Goal: Information Seeking & Learning: Learn about a topic

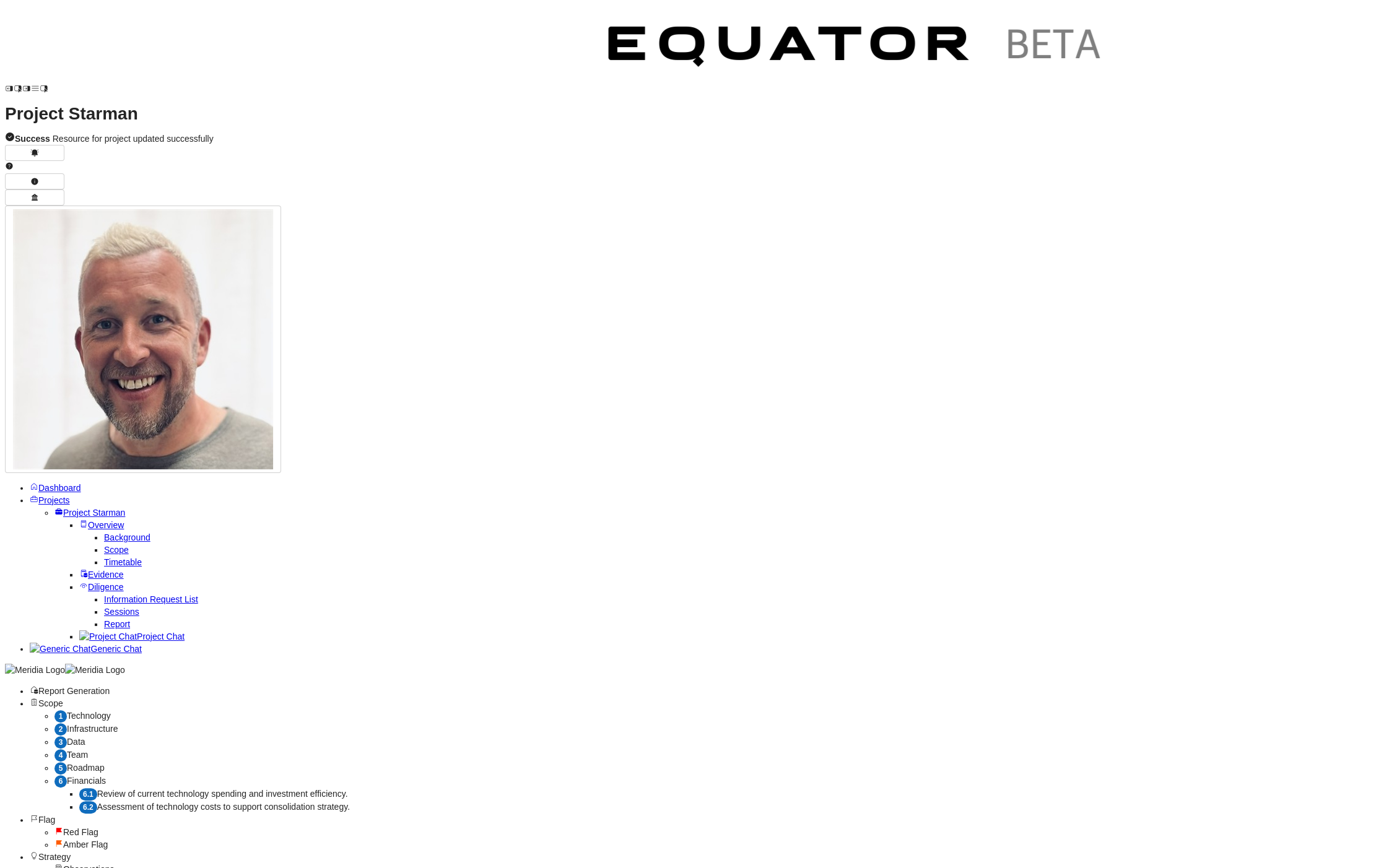
click at [148, 632] on span "Project Chat" at bounding box center [161, 636] width 47 height 10
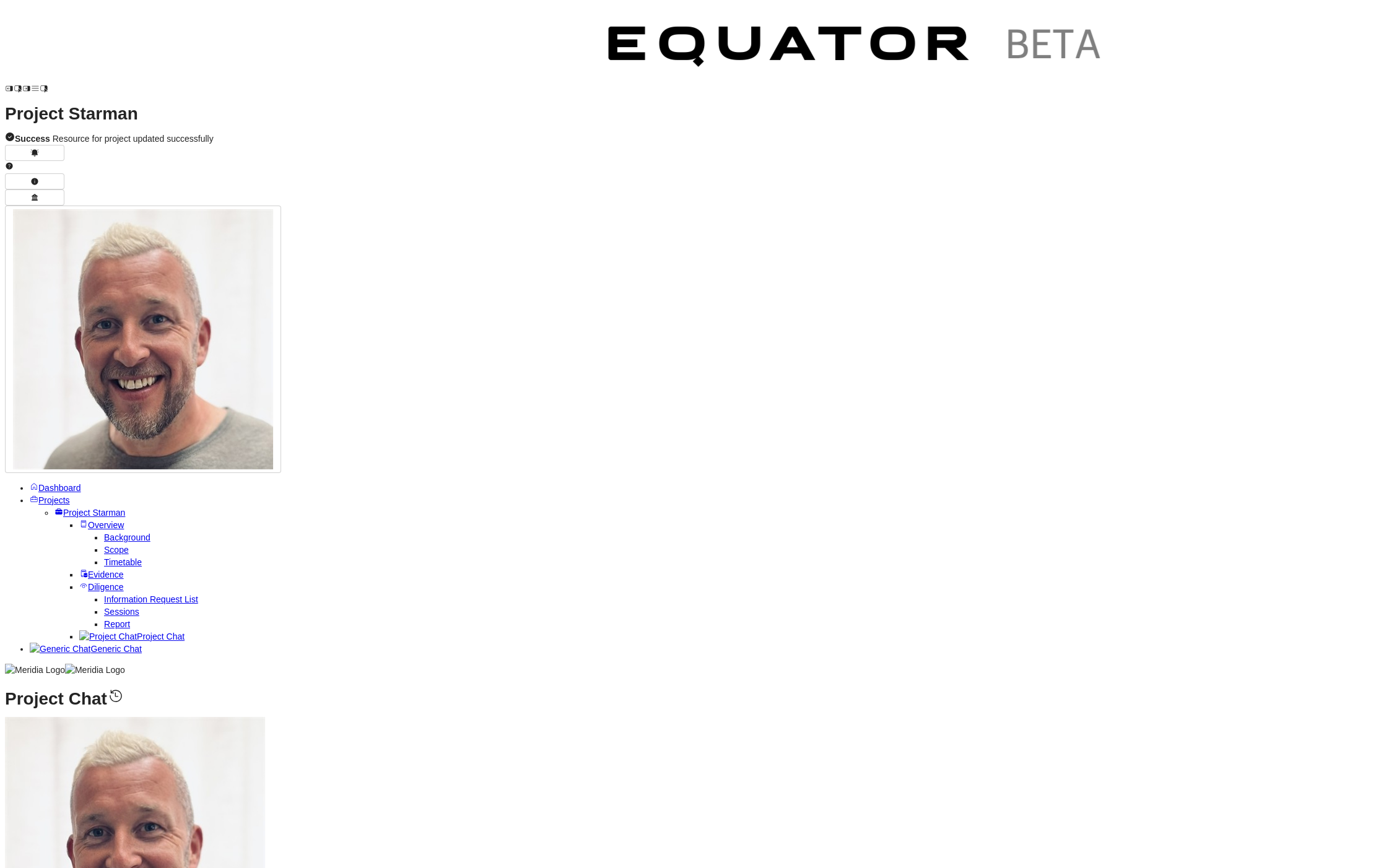
select select "**********"
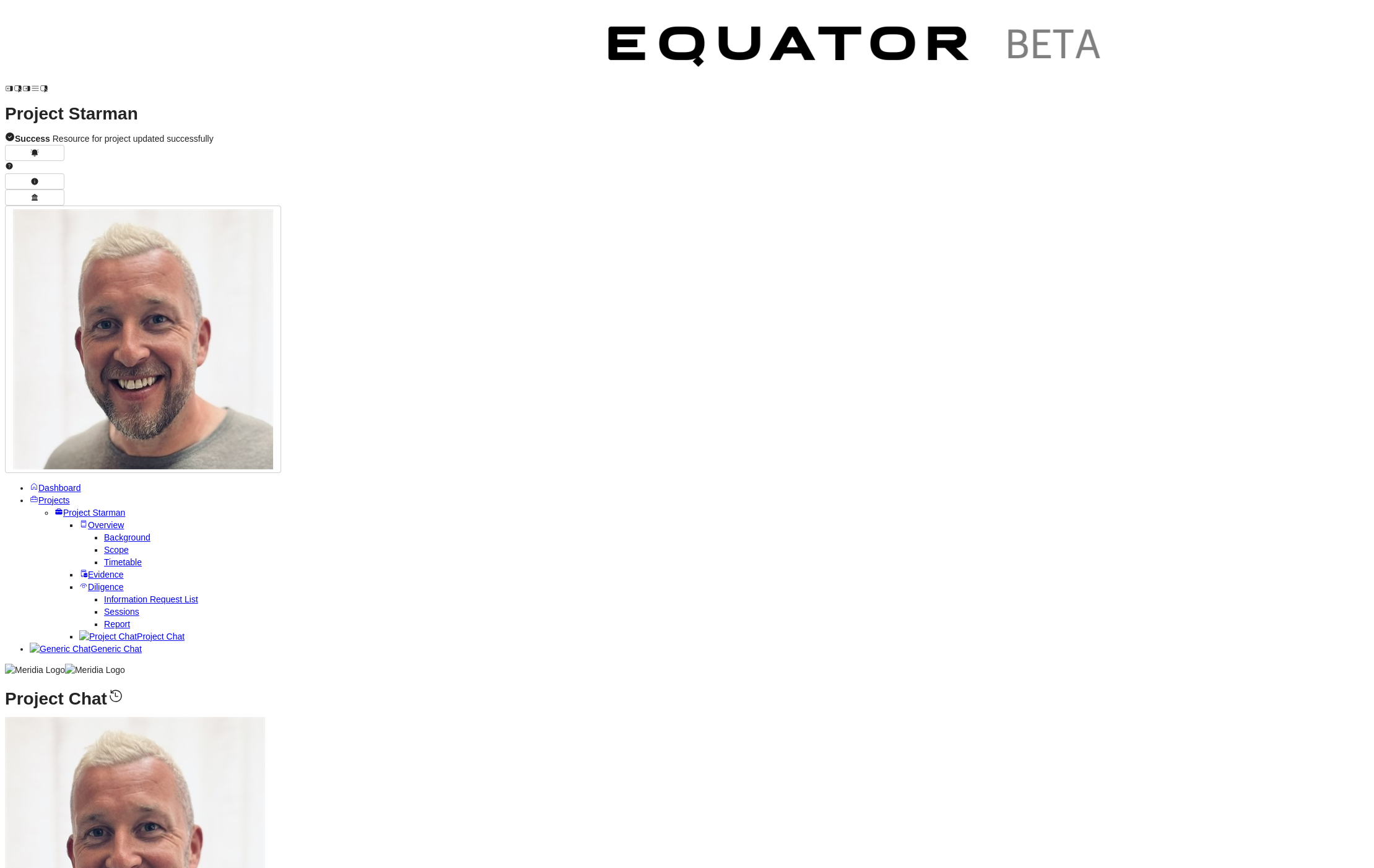
click at [10, 676] on nav "Dashboard Projects Redbrain VDD Overview Background Scope Timetable Evidence Di…" at bounding box center [687, 579] width 1364 height 195
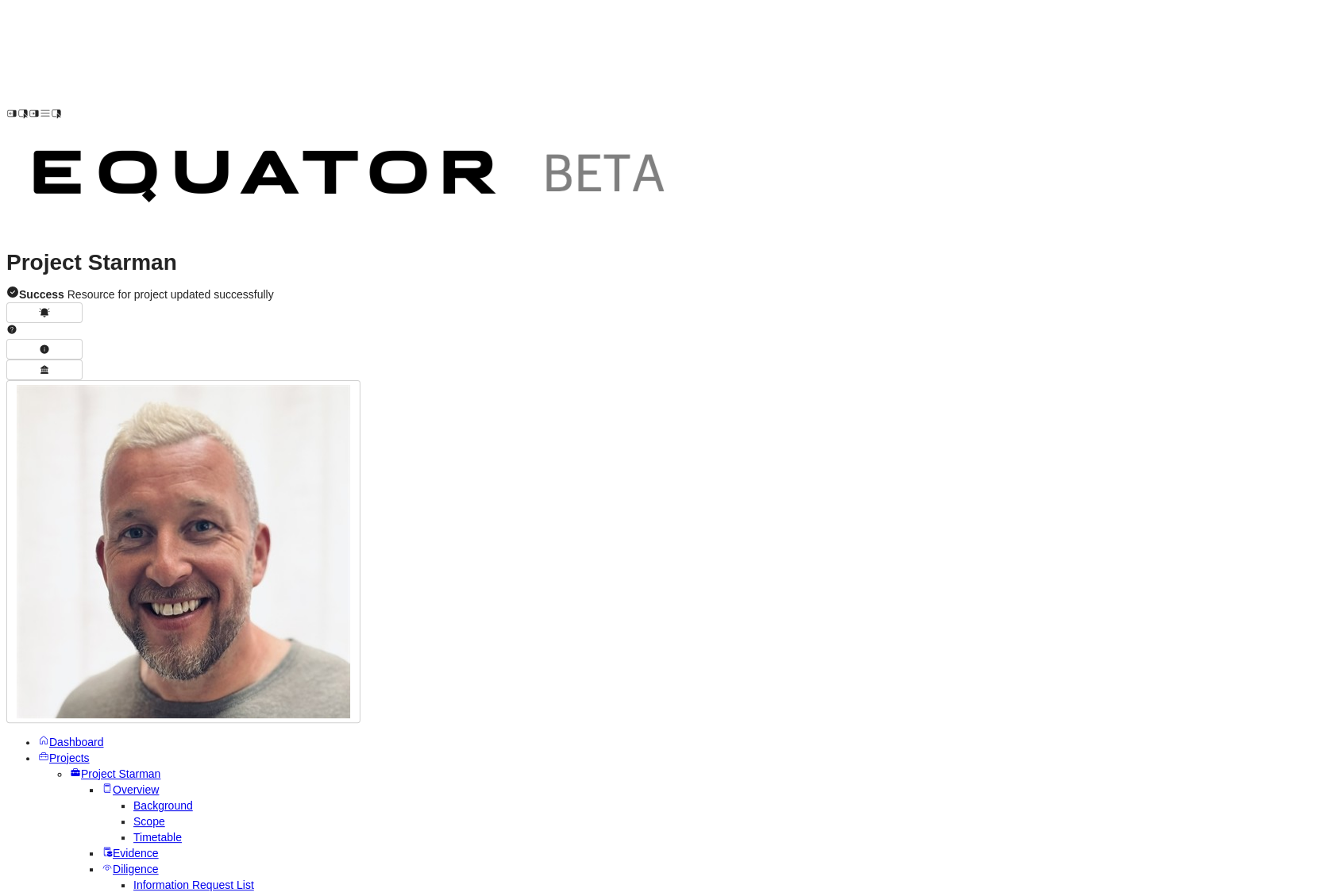
click at [12, 886] on nav "Dashboard Projects Redbrain VDD Overview Background Scope Timetable Evidence Di…" at bounding box center [668, 859] width 1324 height 249
drag, startPoint x: 12, startPoint y: 890, endPoint x: -261, endPoint y: 1033, distance: 308.2
drag, startPoint x: 12, startPoint y: 892, endPoint x: -133, endPoint y: 980, distance: 169.6
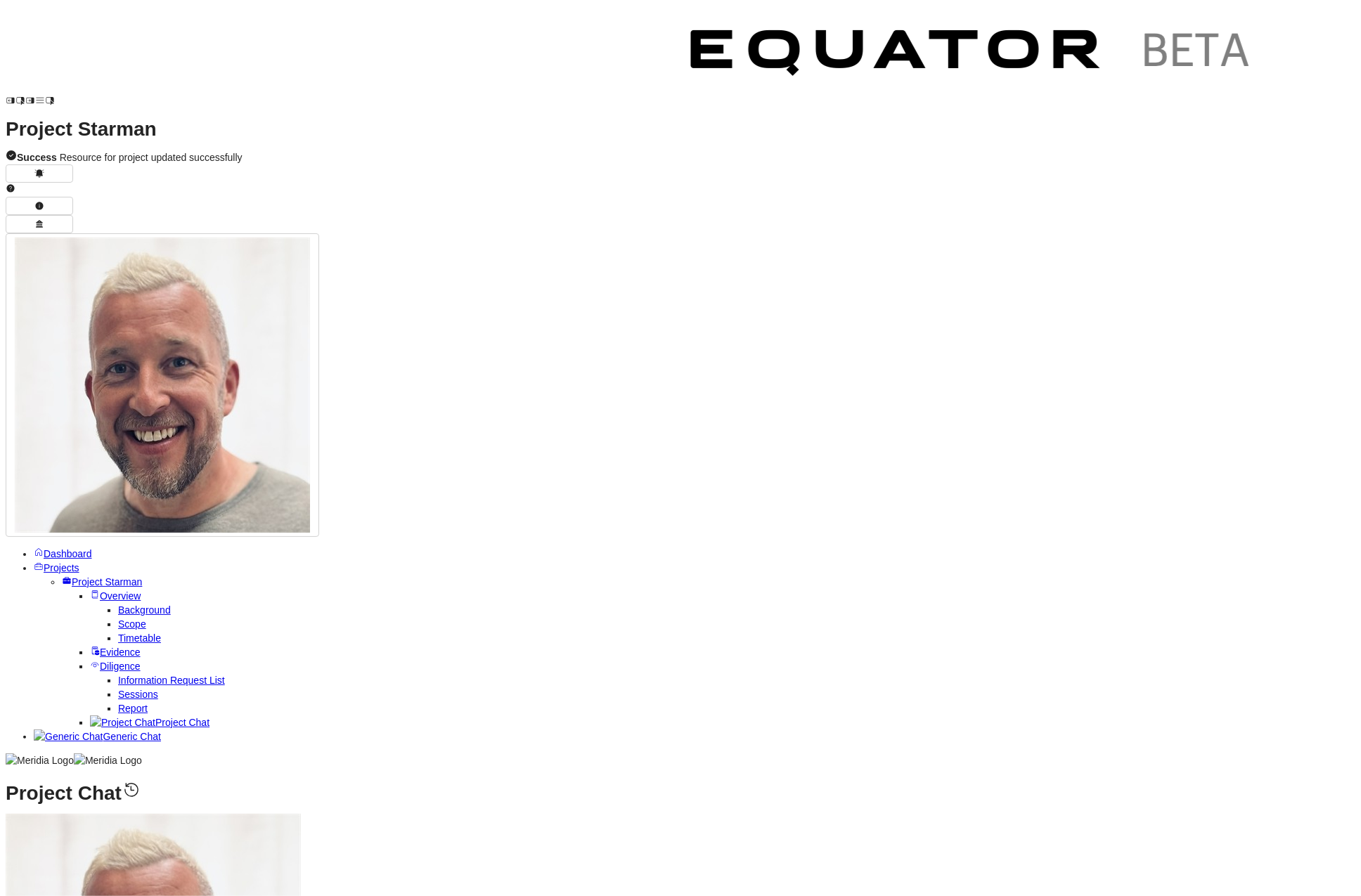
type textarea "**********"
drag, startPoint x: 332, startPoint y: 535, endPoint x: 783, endPoint y: 660, distance: 468.0
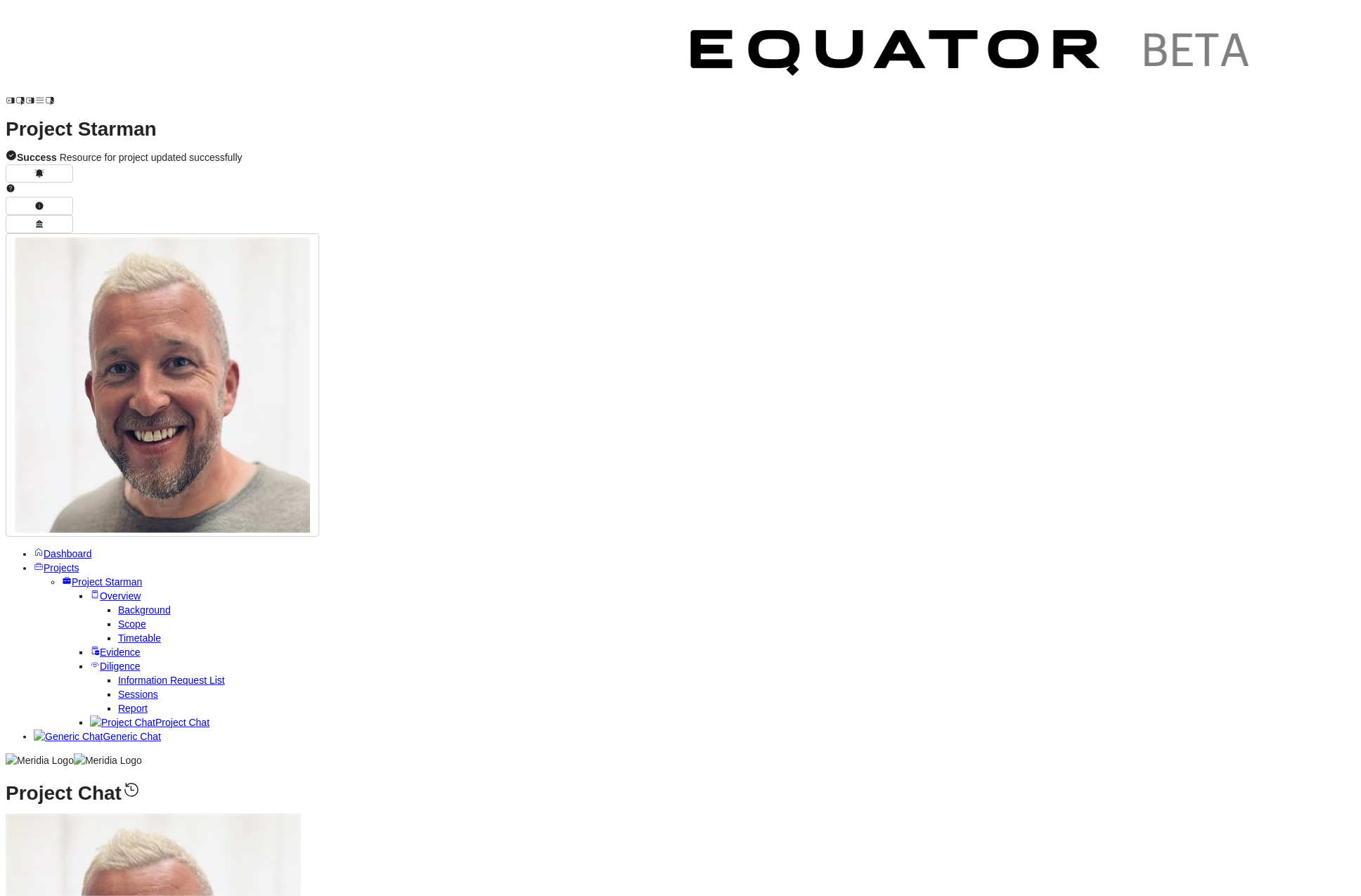
copy div "Hubscape - Growing adoption, modern AWS architecture, expanding to all field te…"
type textarea "*******"
click at [118, 703] on span "Report" at bounding box center [132, 708] width 30 height 11
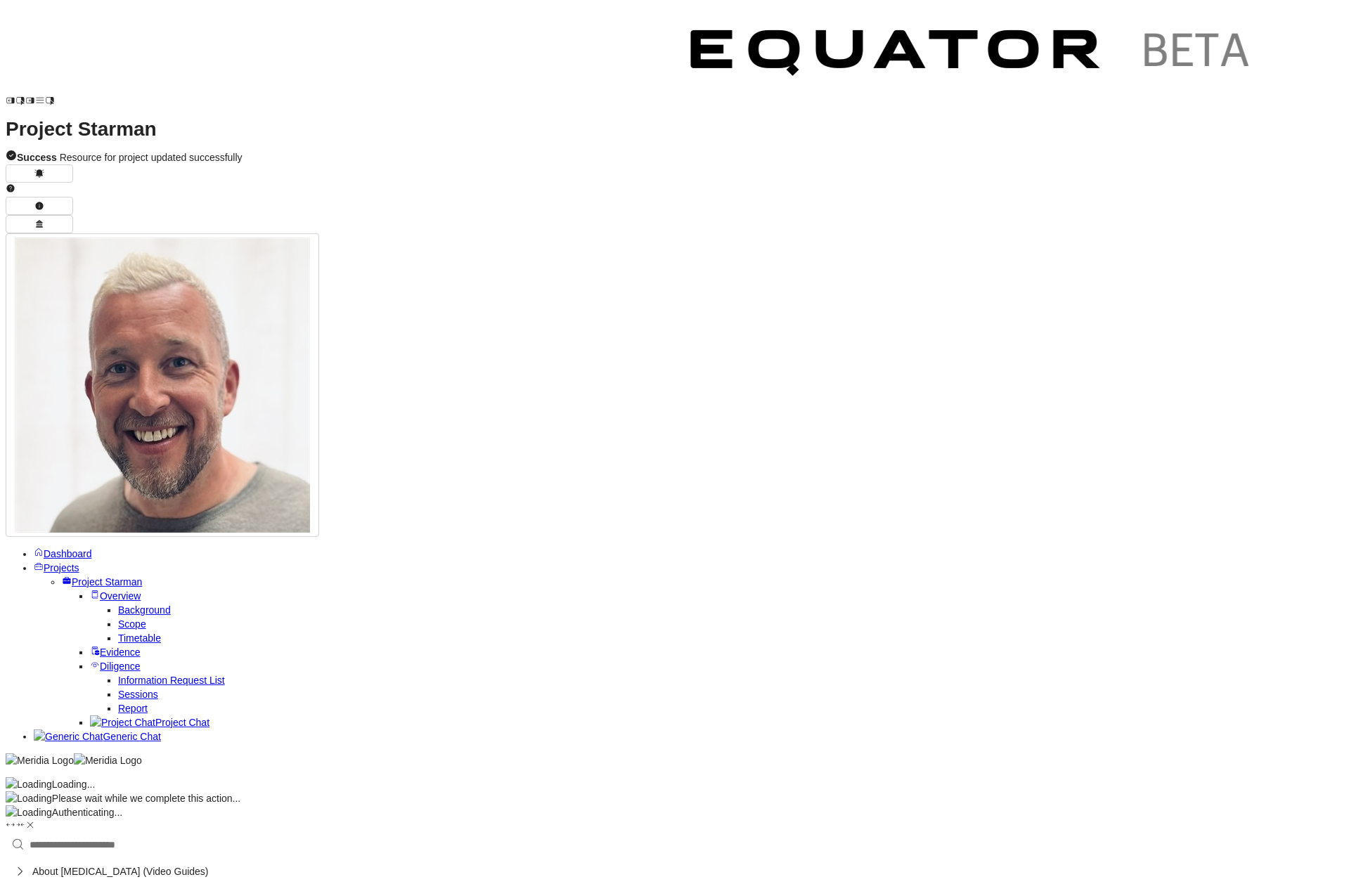
click at [113, 778] on div "Loading..." at bounding box center [680, 784] width 1349 height 14
click at [118, 866] on span "Roadmap" at bounding box center [97, 871] width 43 height 11
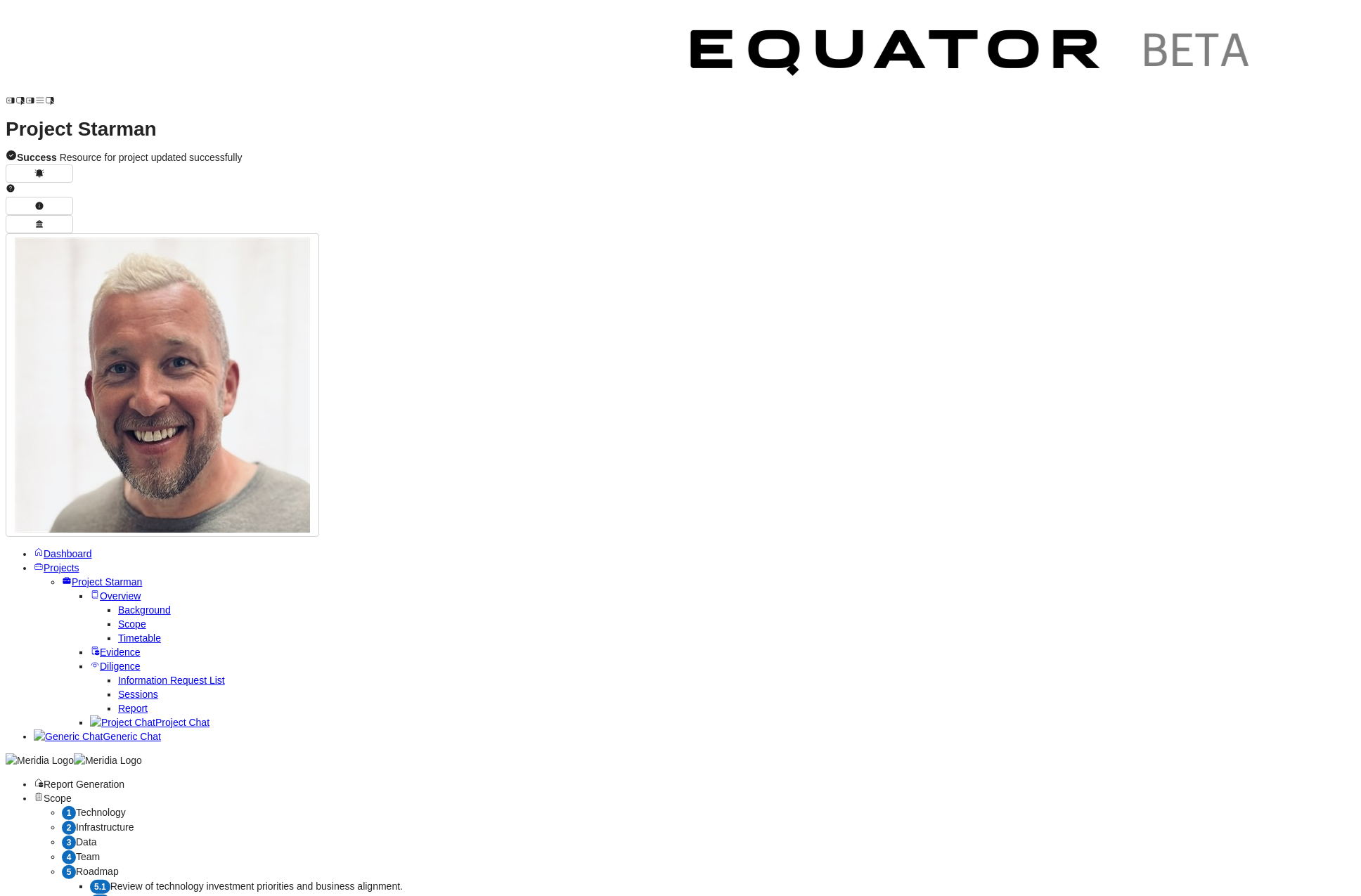
click at [332, 881] on span "Review of technology investment priorities and business alignment." at bounding box center [257, 886] width 292 height 11
click at [395, 895] on span "Review of current technology spending and investment efficiency." at bounding box center [253, 900] width 285 height 11
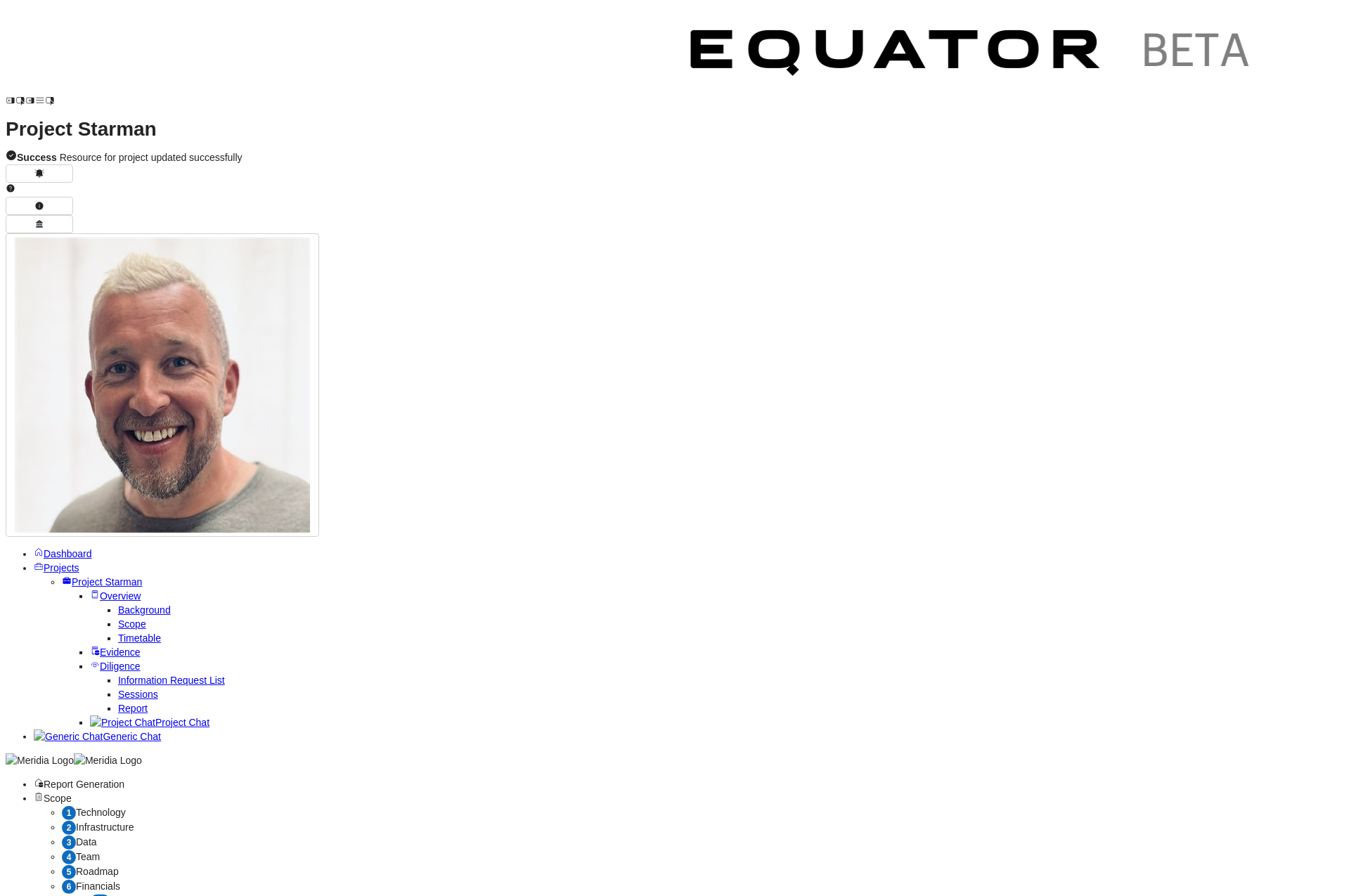
scroll to position [602, 0]
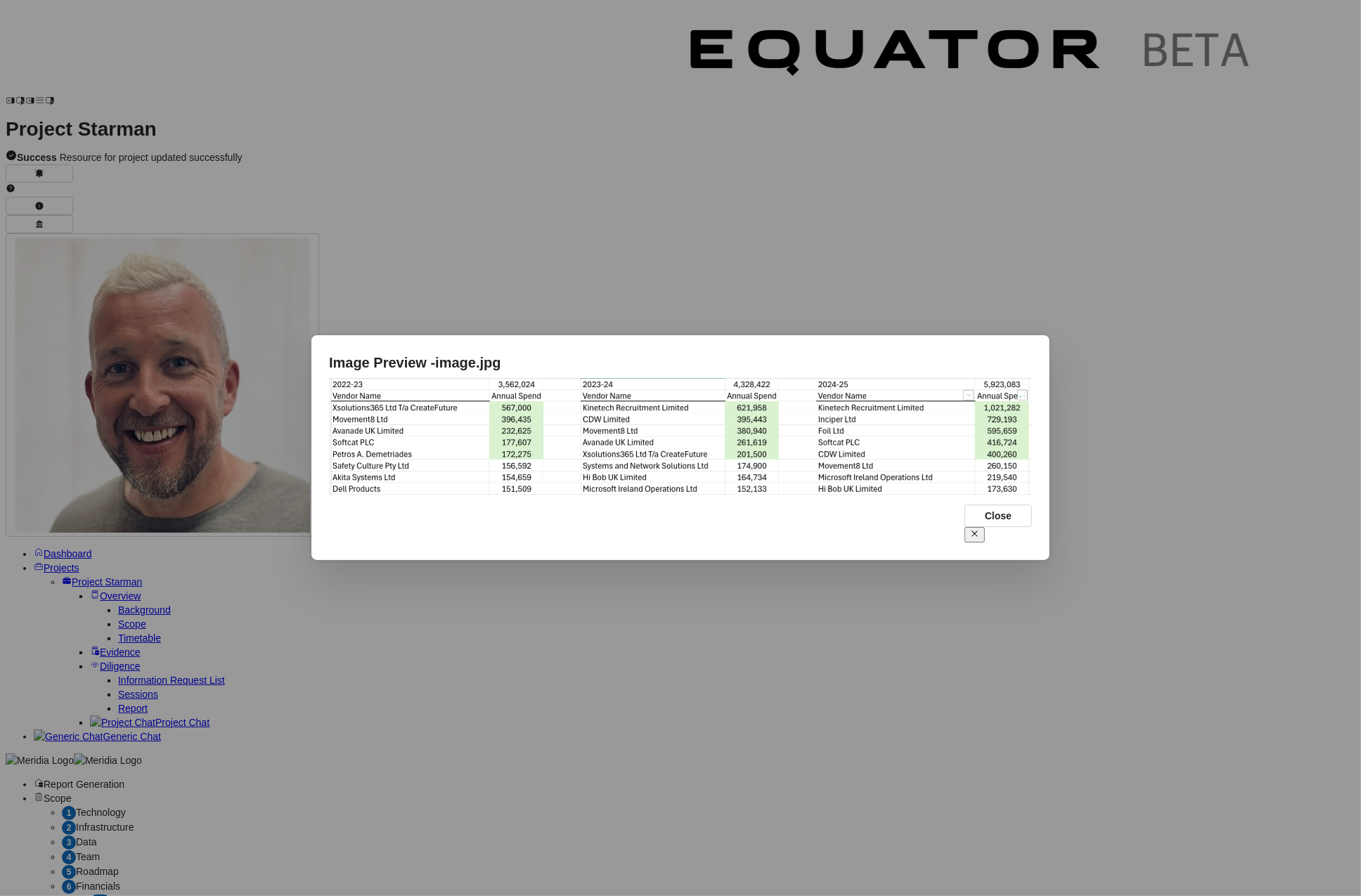
click at [979, 529] on icon at bounding box center [974, 533] width 9 height 9
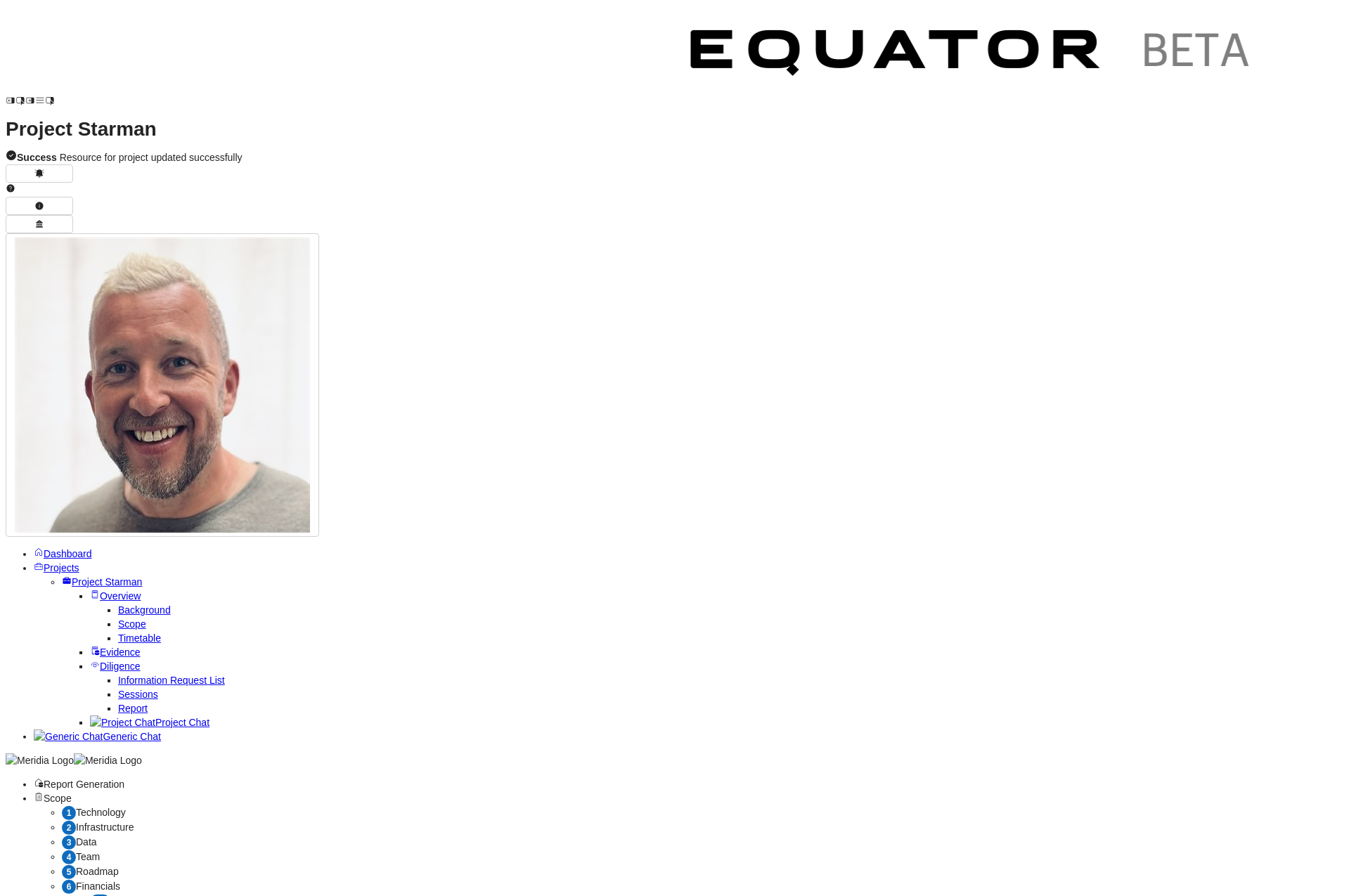
click at [100, 851] on span "Team" at bounding box center [87, 856] width 24 height 11
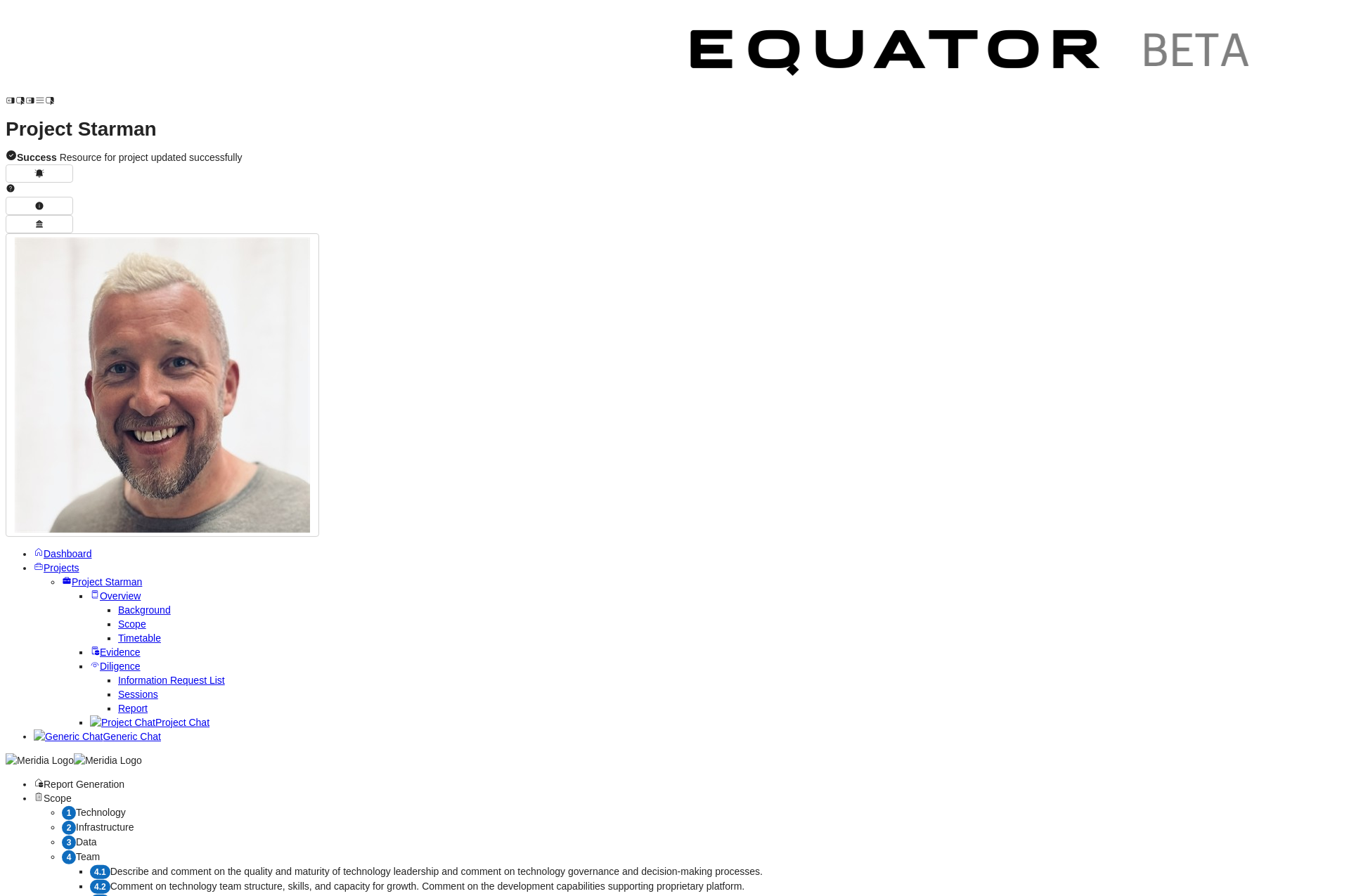
click at [331, 866] on span "Describe and comment on the quality and maturity of technology leadership and c…" at bounding box center [437, 871] width 653 height 11
click at [403, 881] on span "Comment on technology team structure, skills, and capacity for growth. Comment …" at bounding box center [427, 886] width 634 height 11
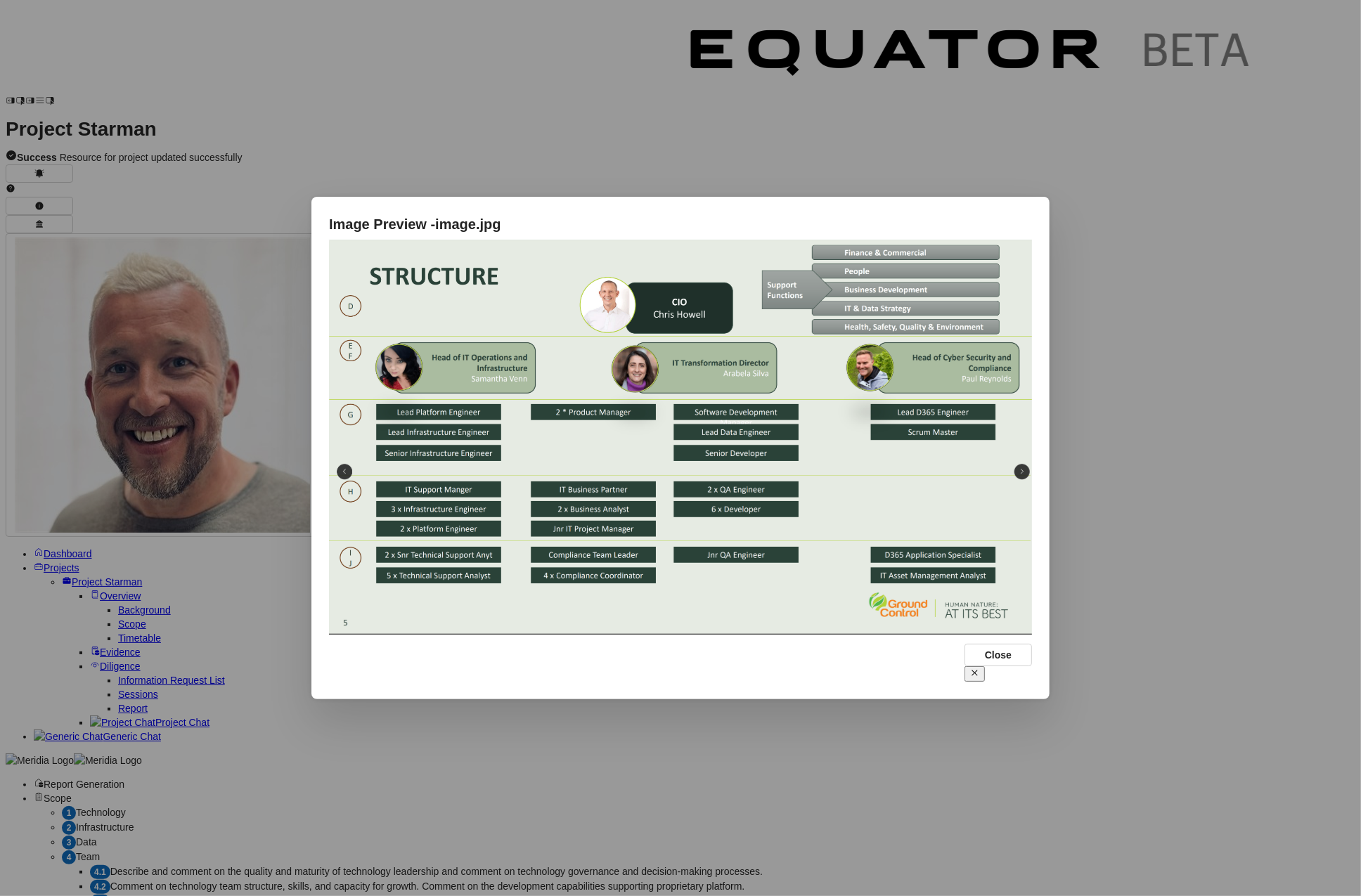
click at [979, 669] on icon at bounding box center [974, 673] width 9 height 9
